Goal: Obtain resource: Download file/media

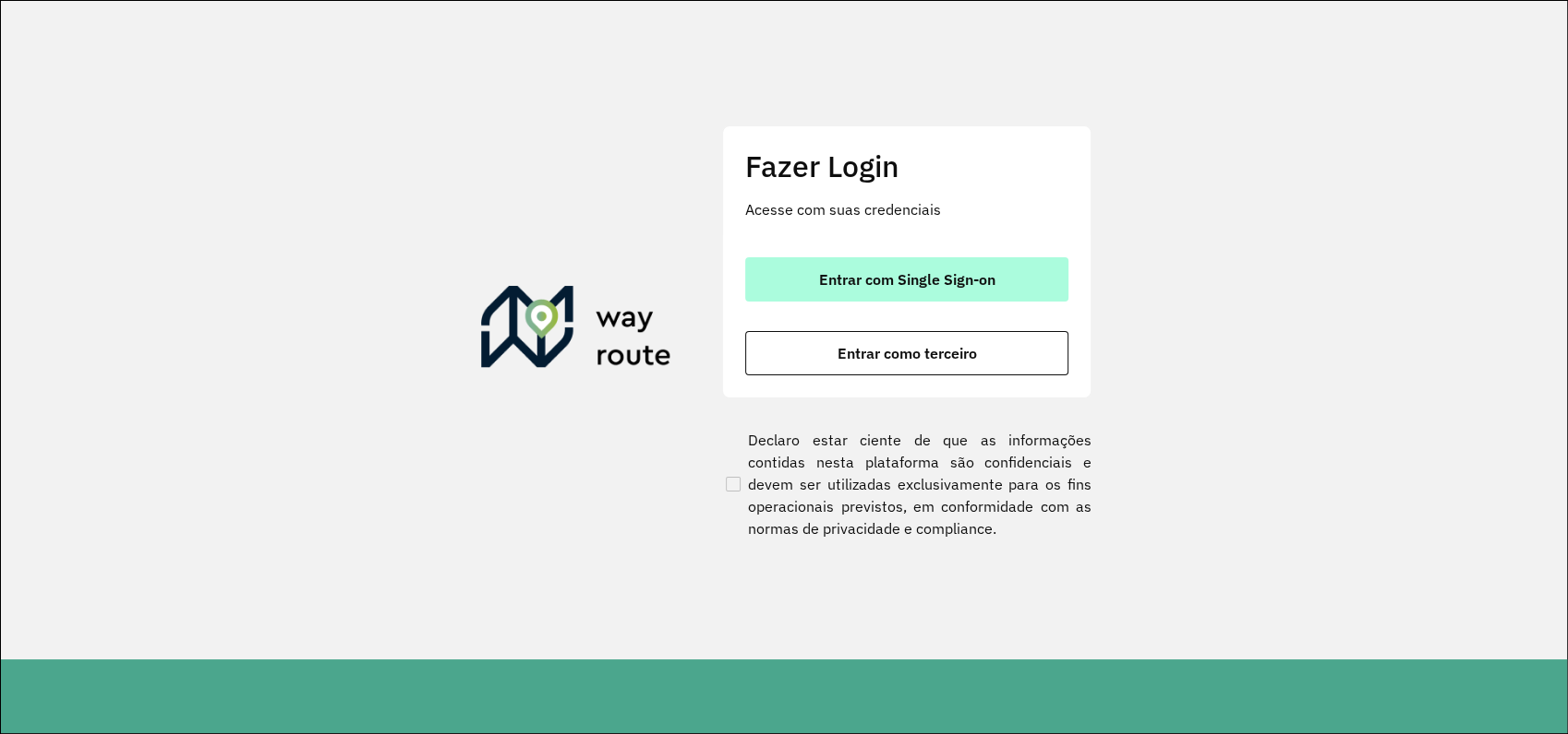
click at [920, 287] on span "Entrar com Single Sign-on" at bounding box center [907, 279] width 176 height 15
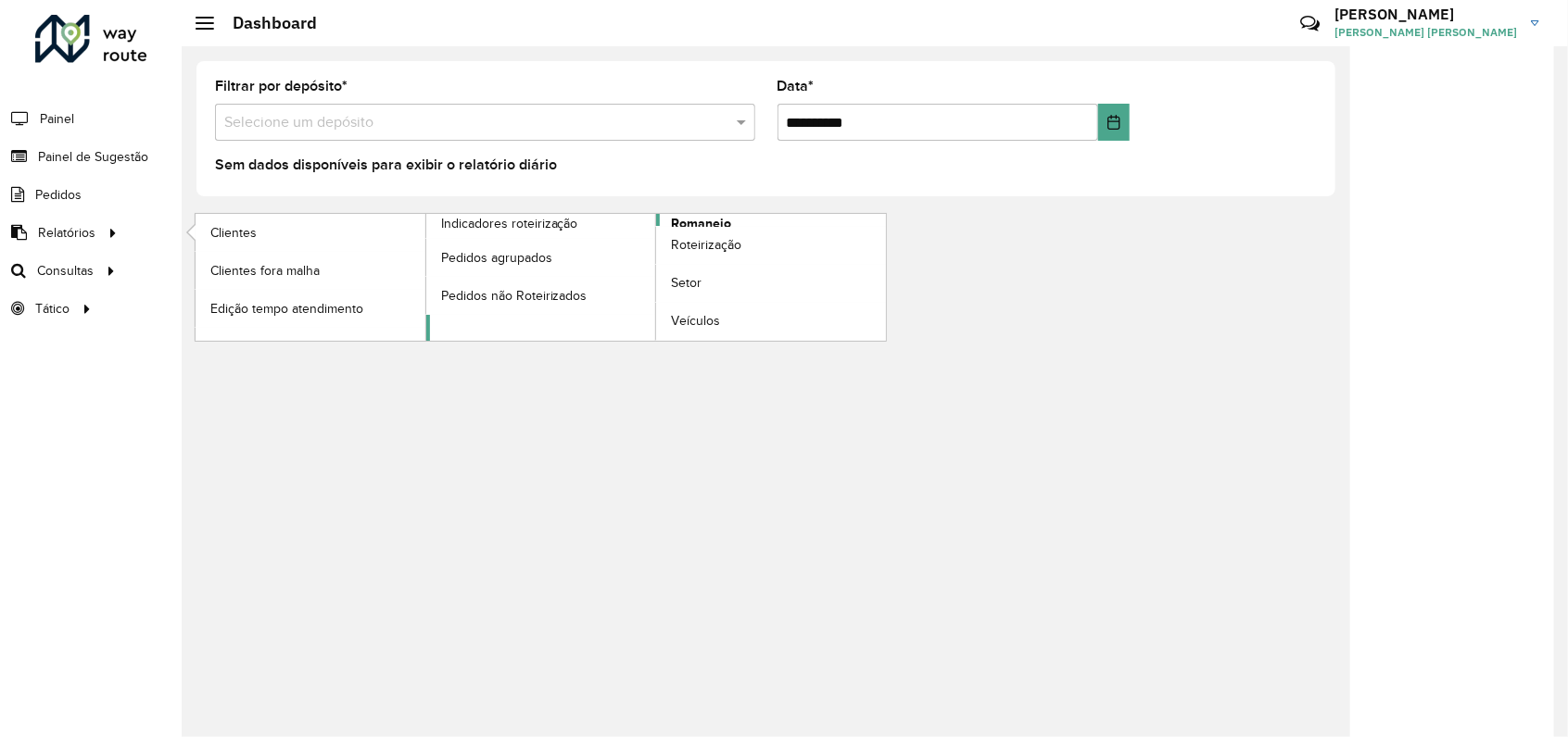
click at [717, 220] on span "Romaneio" at bounding box center [701, 224] width 61 height 20
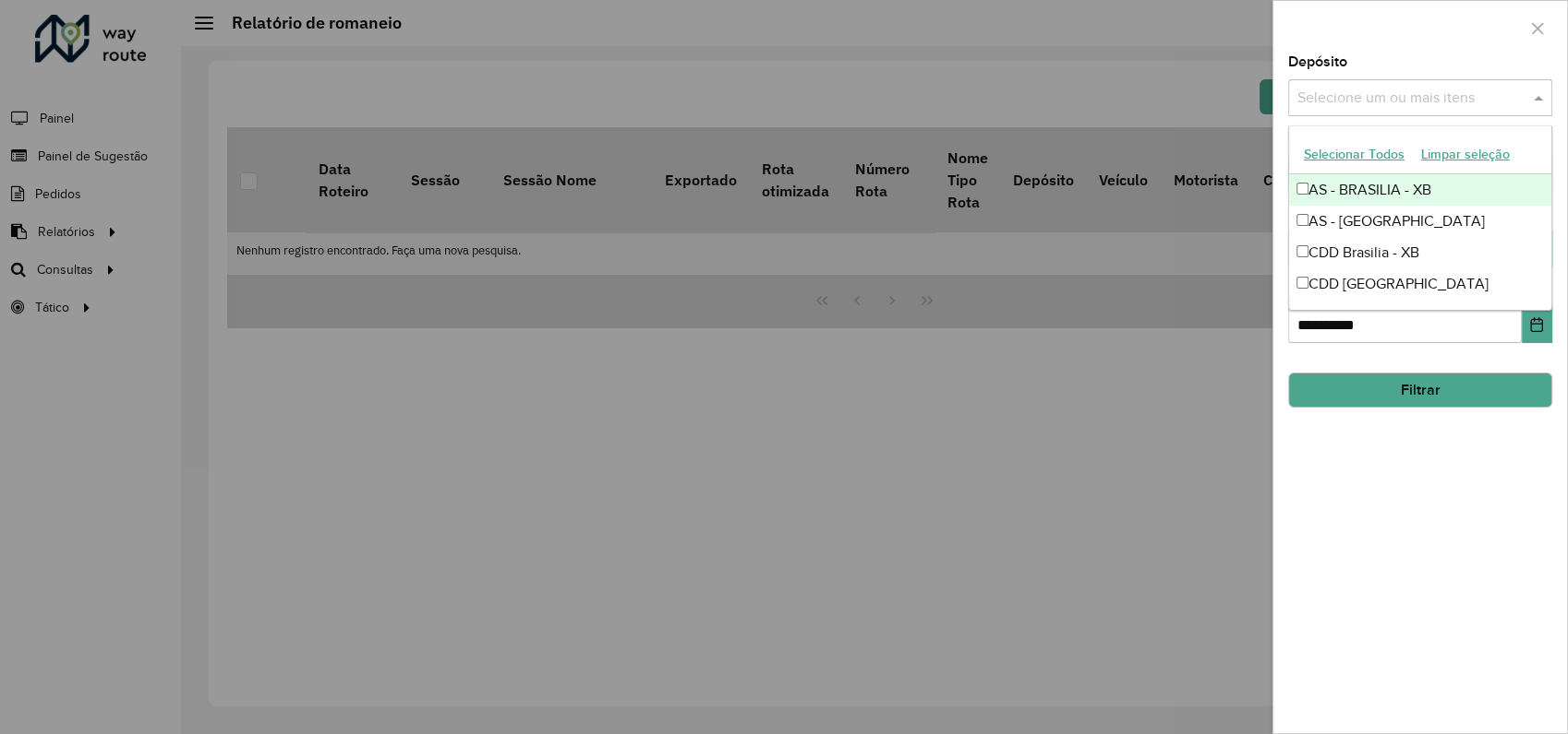
click at [1362, 93] on input "text" at bounding box center [1410, 98] width 236 height 22
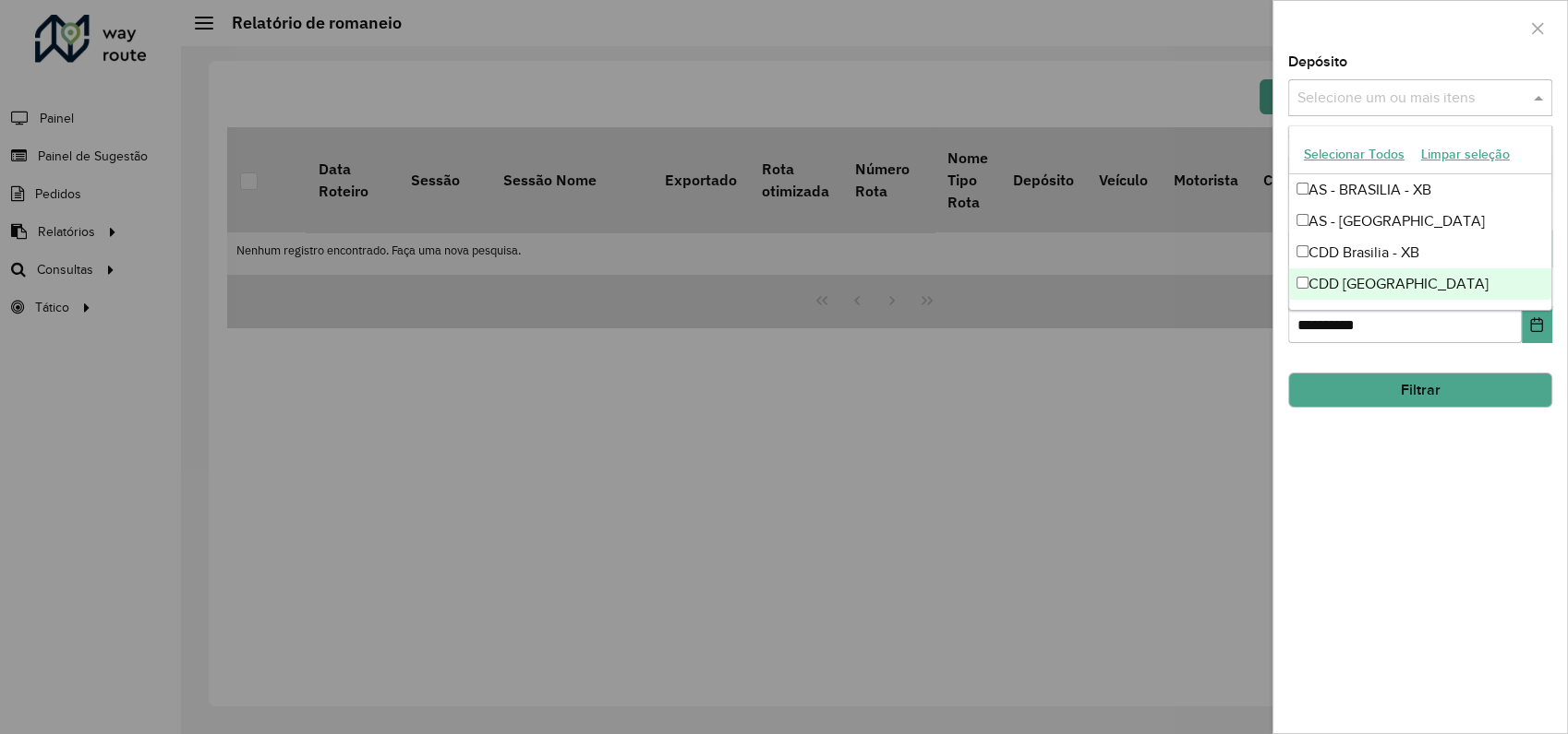
click at [1342, 285] on div "CDD [GEOGRAPHIC_DATA]" at bounding box center [1420, 284] width 263 height 31
click at [1362, 450] on div "**********" at bounding box center [1420, 395] width 294 height 679
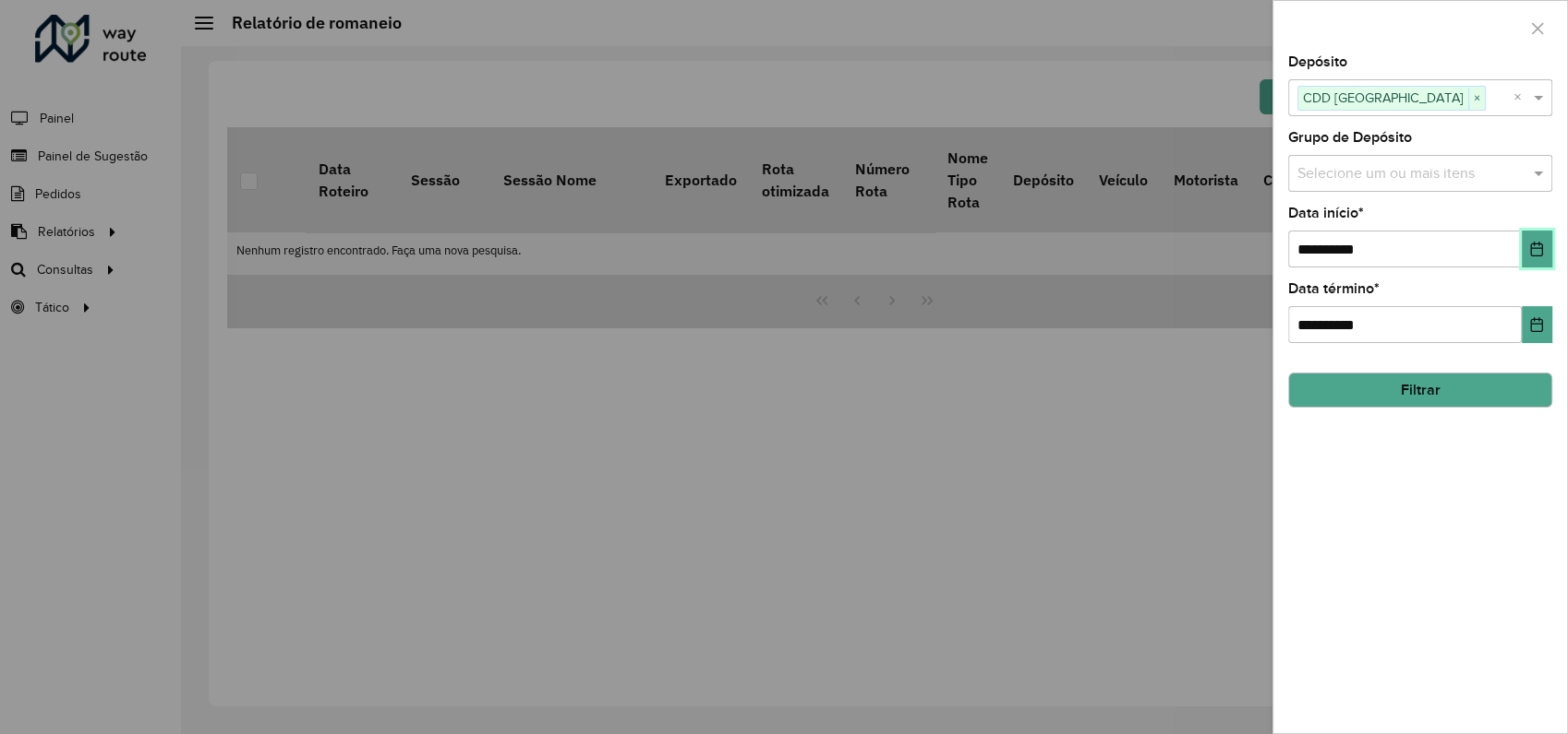
click at [1533, 250] on icon "Choose Date" at bounding box center [1536, 249] width 15 height 15
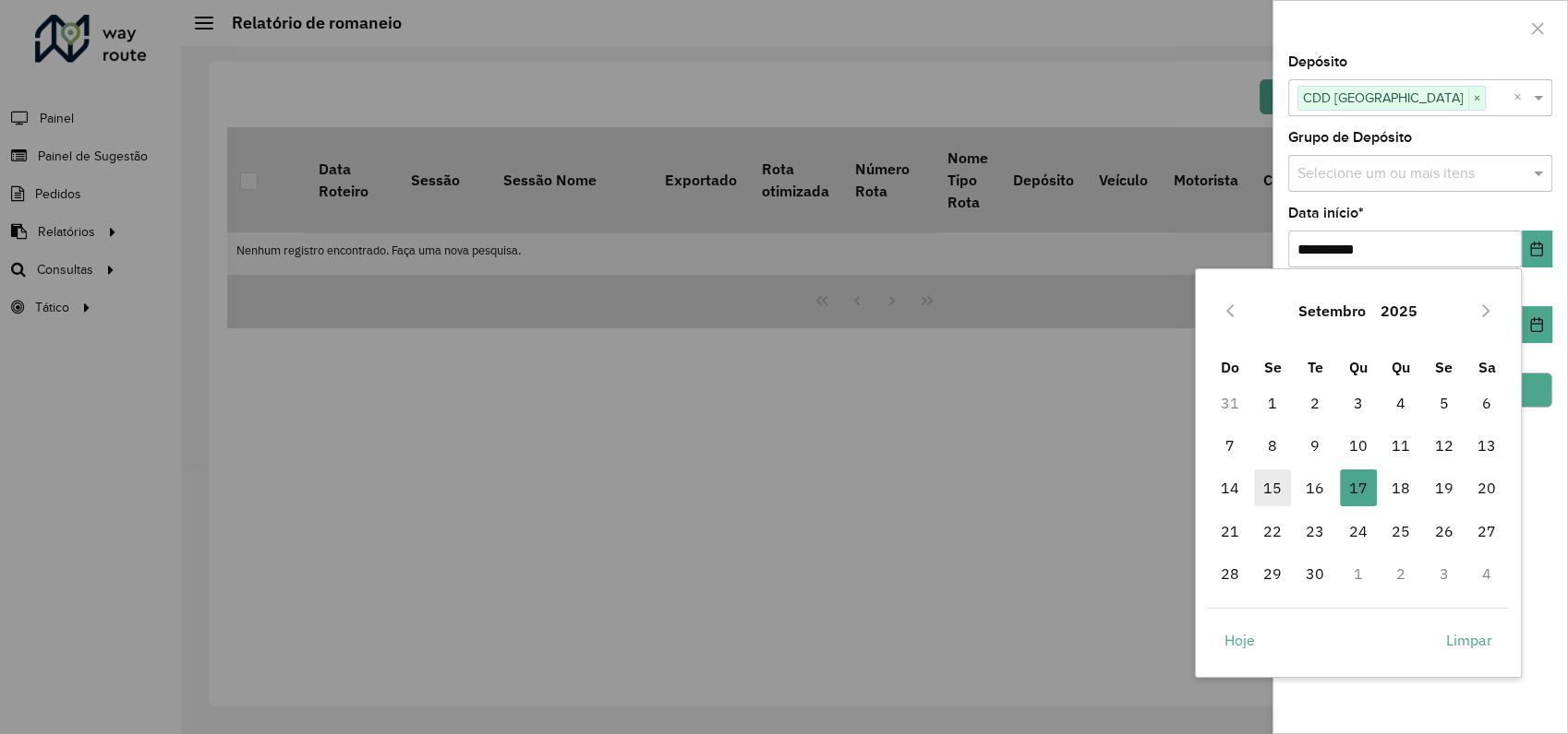
click at [1273, 494] on span "15" at bounding box center [1272, 488] width 37 height 37
type input "**********"
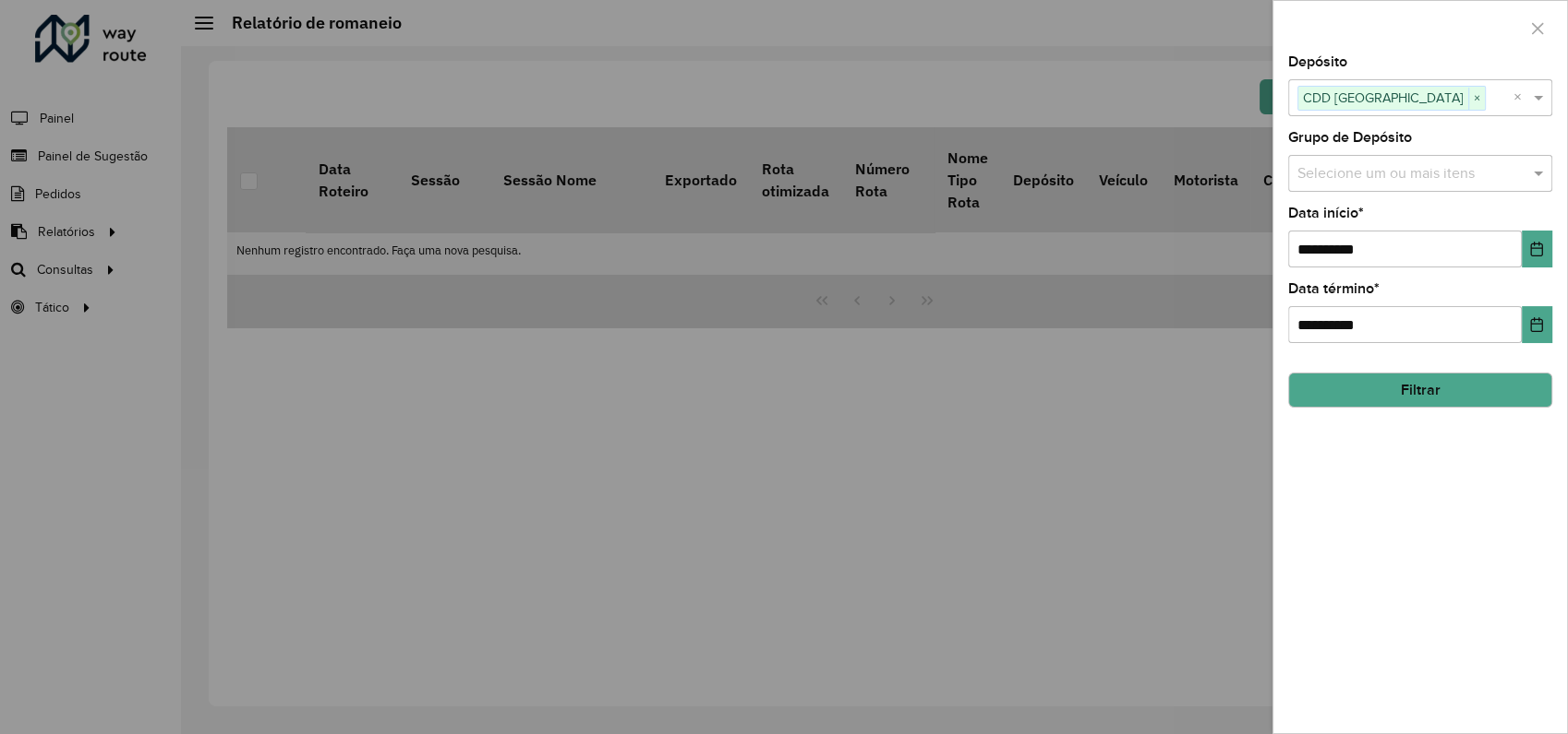
click at [1436, 398] on button "Filtrar" at bounding box center [1419, 390] width 264 height 35
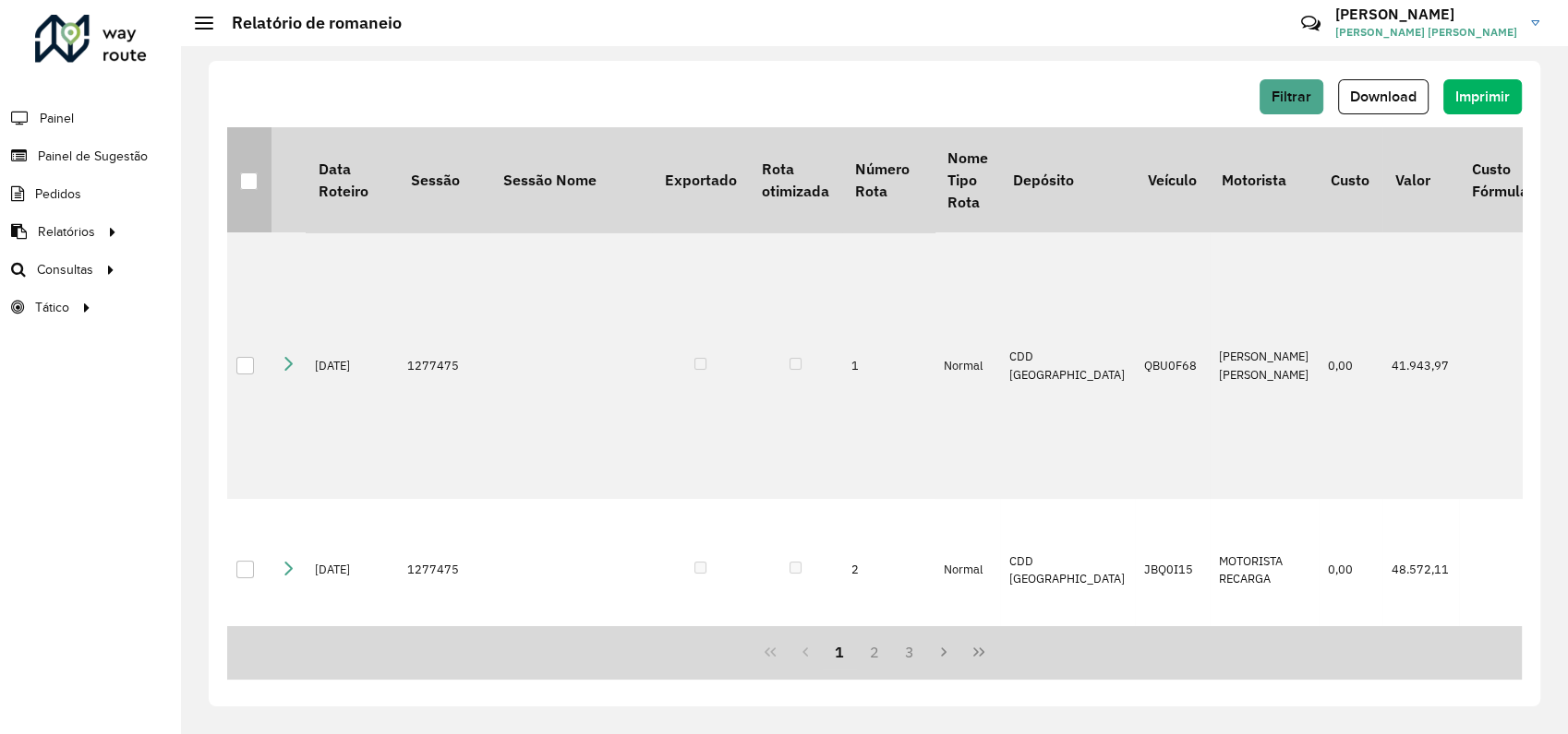
click at [247, 181] on div at bounding box center [249, 181] width 18 height 17
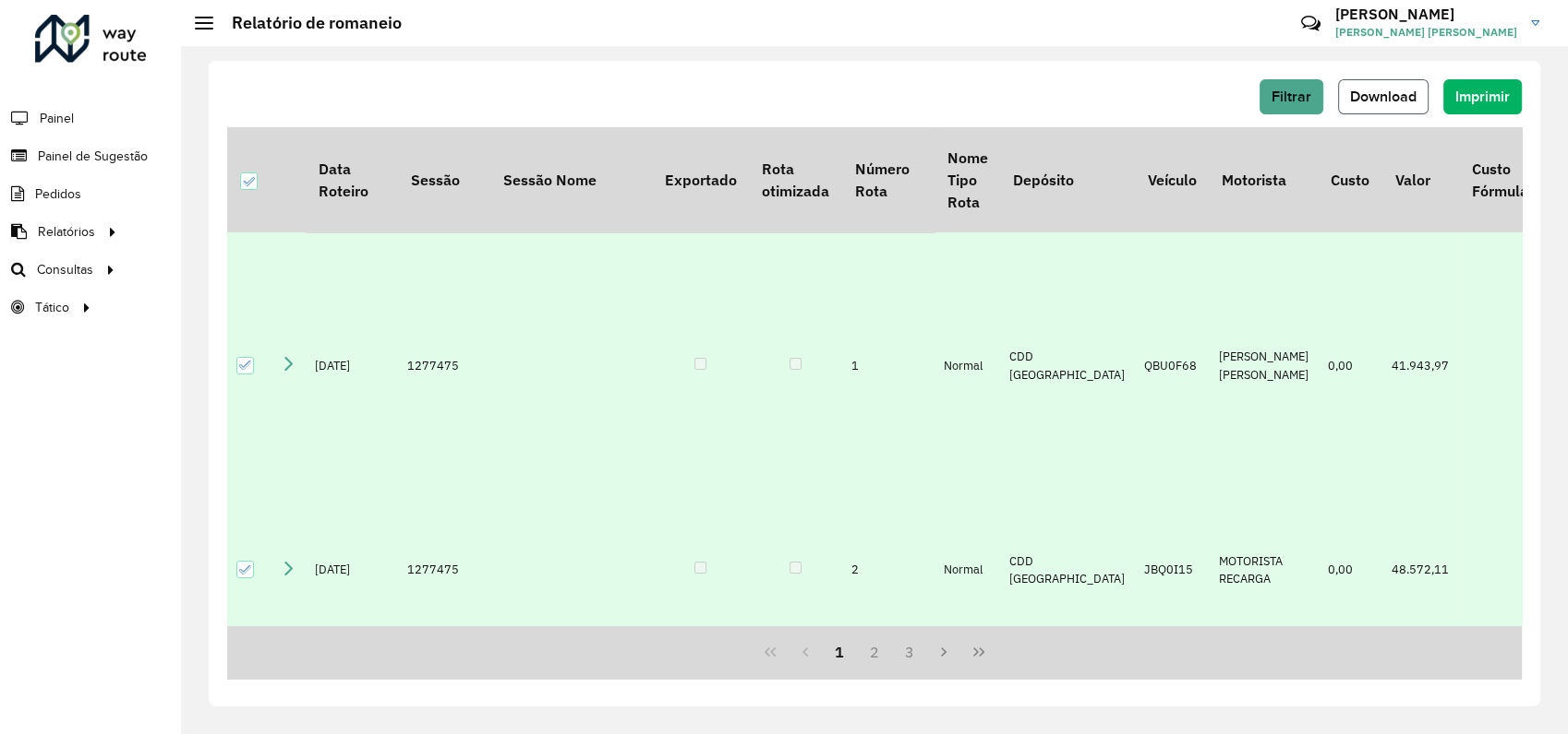
click at [1374, 98] on span "Download" at bounding box center [1383, 96] width 66 height 16
